Goal: Register for event/course

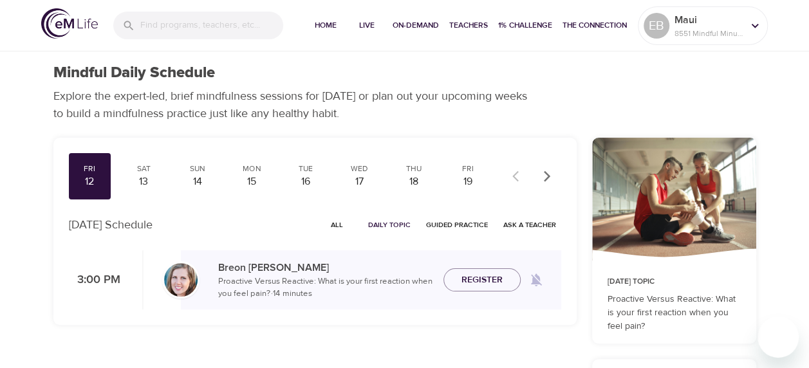
click at [340, 225] on span "All" at bounding box center [337, 225] width 31 height 12
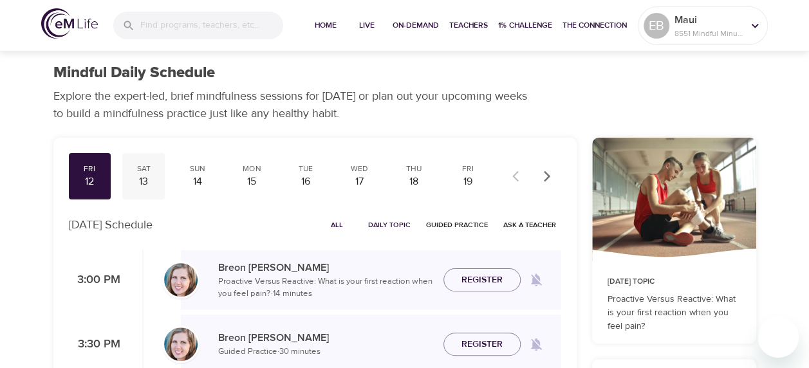
click at [146, 172] on div "Sat" at bounding box center [143, 168] width 32 height 11
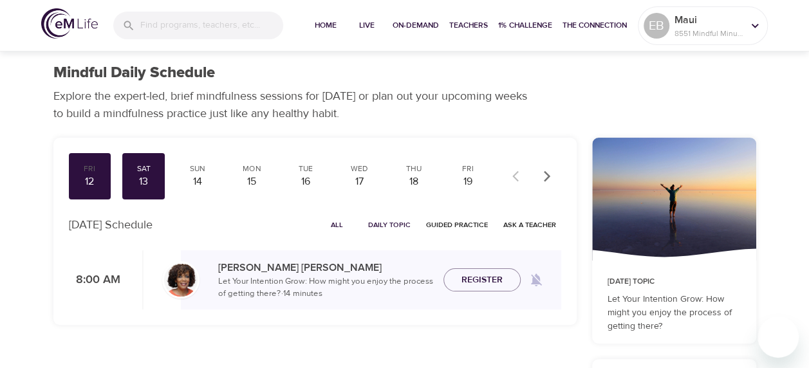
click at [342, 225] on span "All" at bounding box center [337, 225] width 31 height 12
click at [190, 181] on div "14" at bounding box center [197, 181] width 32 height 15
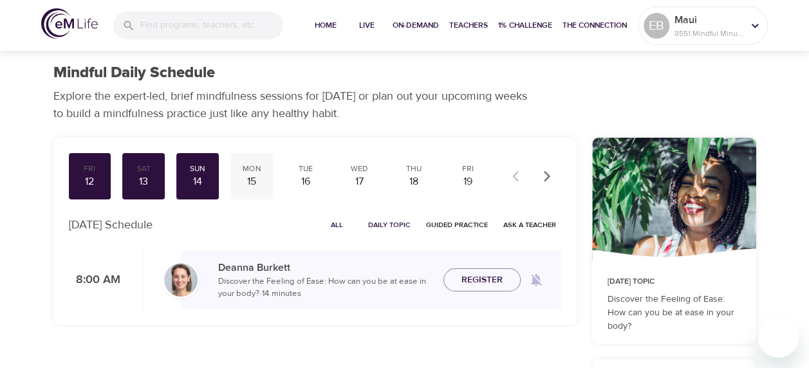
click at [259, 175] on div "15" at bounding box center [252, 181] width 32 height 15
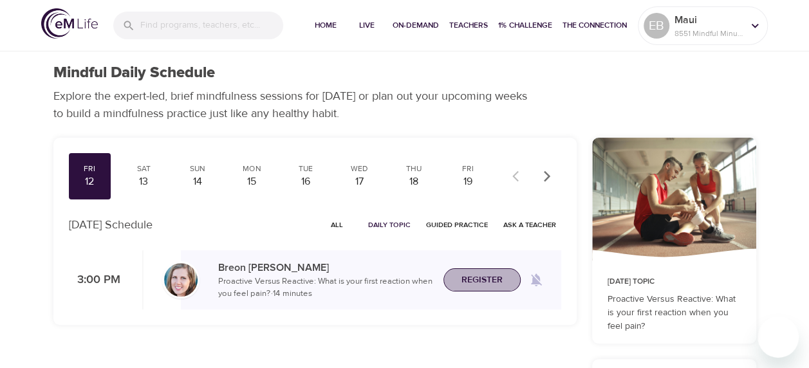
click at [481, 277] on span "Register" at bounding box center [481, 280] width 41 height 16
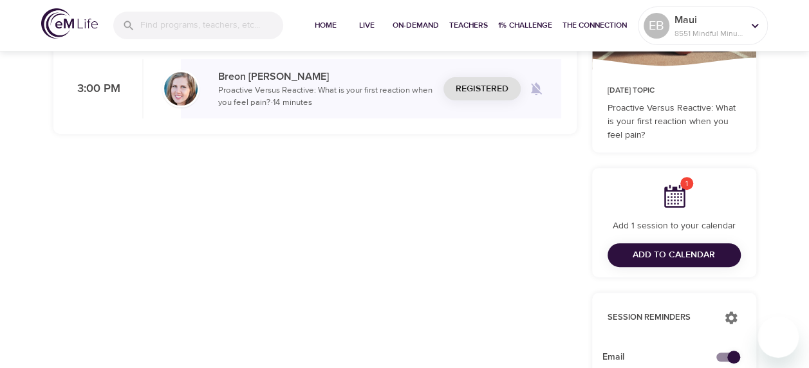
scroll to position [193, 0]
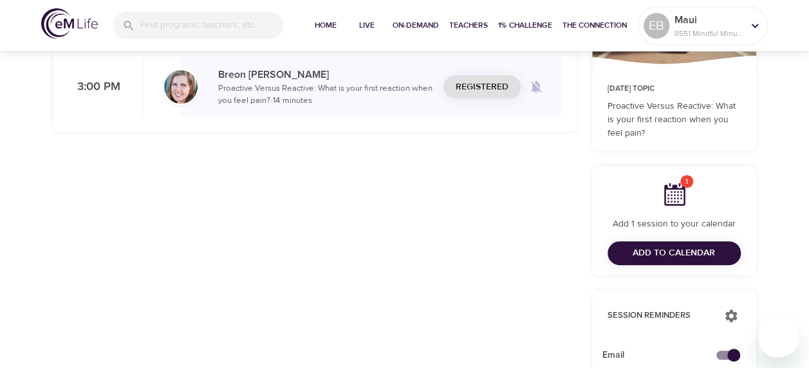
click at [644, 242] on button "Add to Calendar" at bounding box center [673, 253] width 133 height 24
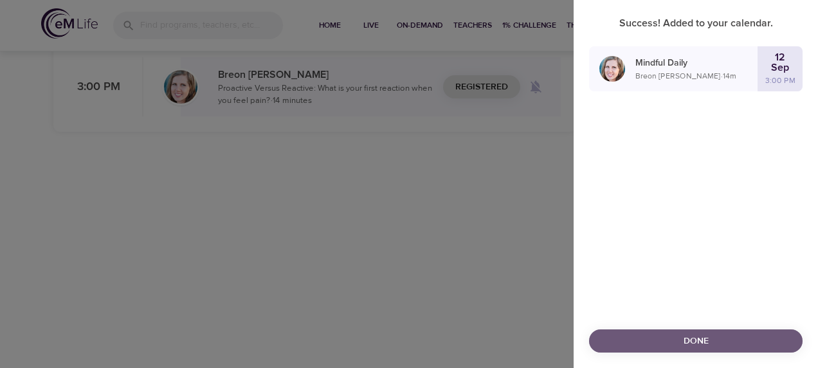
click at [721, 334] on span "Done" at bounding box center [696, 341] width 193 height 16
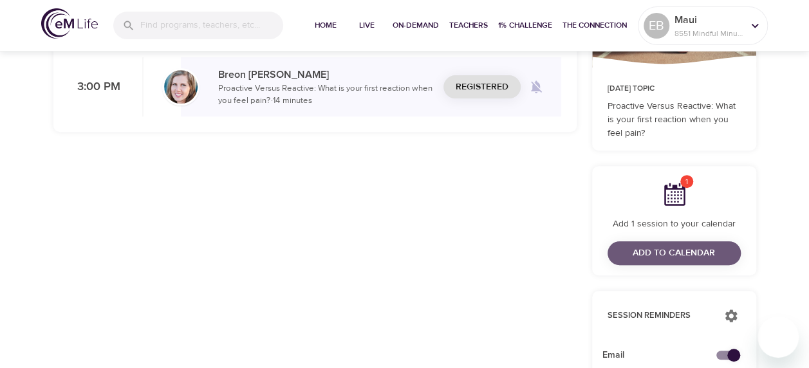
click at [660, 252] on span "Add to Calendar" at bounding box center [674, 253] width 82 height 16
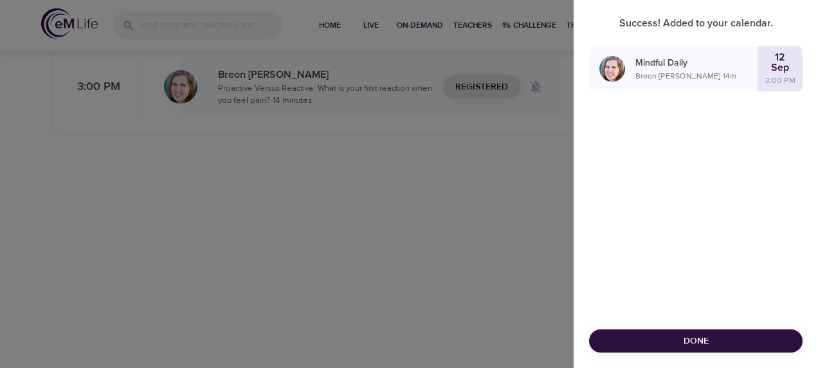
click at [719, 333] on span "Done" at bounding box center [696, 341] width 193 height 16
